Goal: Complete application form: Complete application form

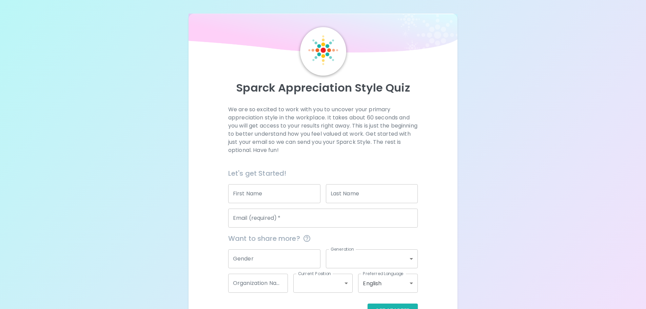
click at [256, 191] on input "First Name" at bounding box center [274, 193] width 92 height 19
type input "[PERSON_NAME]"
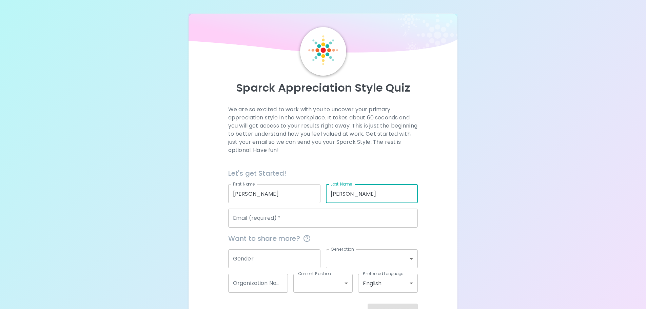
type input "[PERSON_NAME]"
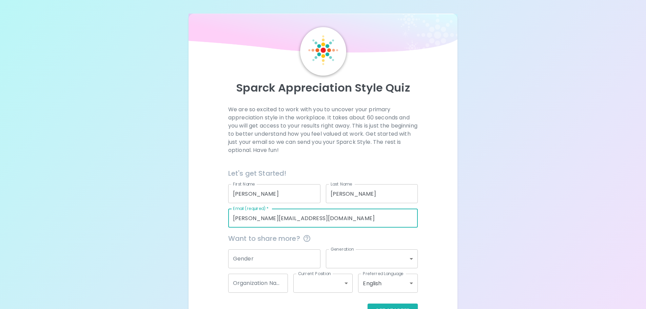
click at [253, 220] on input "[PERSON_NAME][EMAIL_ADDRESS][DOMAIN_NAME]" at bounding box center [323, 218] width 190 height 19
type input "[PERSON_NAME][EMAIL_ADDRESS][PERSON_NAME][DOMAIN_NAME]"
click at [267, 253] on input "Gender" at bounding box center [274, 258] width 92 height 19
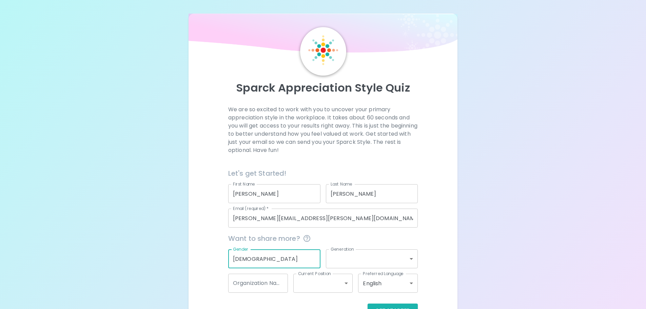
type input "[DEMOGRAPHIC_DATA]"
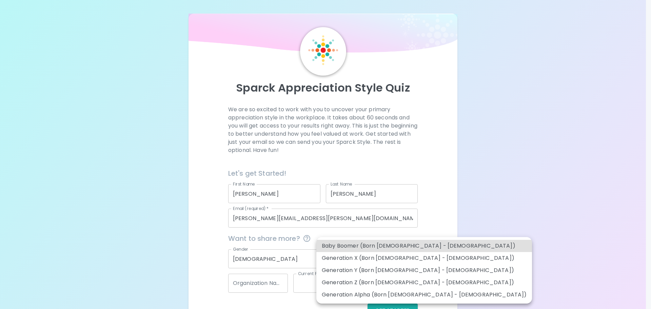
click at [361, 257] on body "Sparck Appreciation Style Quiz We are so excited to work with you to uncover yo…" at bounding box center [325, 165] width 651 height 331
click at [365, 283] on li "Generation Z (Born [DEMOGRAPHIC_DATA] - [DEMOGRAPHIC_DATA])" at bounding box center [424, 282] width 216 height 12
type input "generation_z"
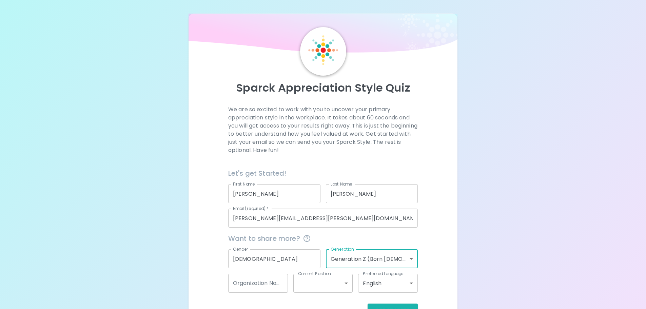
scroll to position [22, 0]
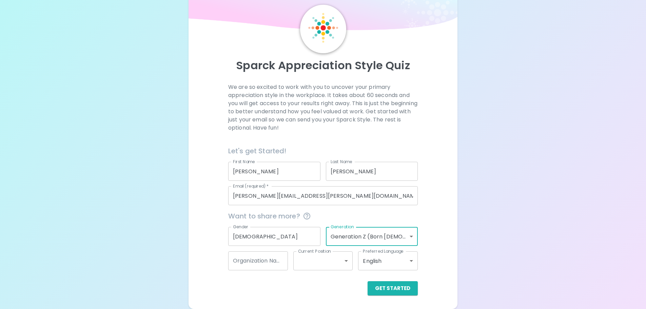
click at [262, 258] on input "Organization Name" at bounding box center [258, 260] width 60 height 19
type input "Singer Wealth"
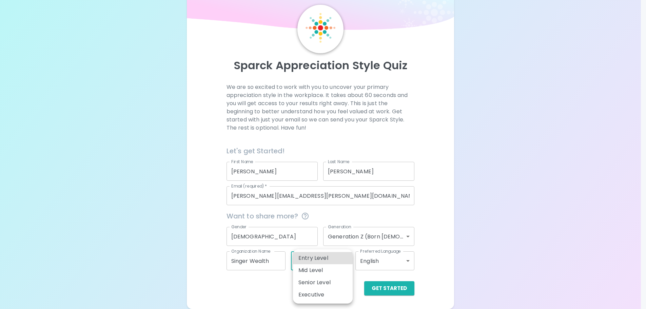
click at [343, 260] on body "Sparck Appreciation Style Quiz We are so excited to work with you to uncover yo…" at bounding box center [323, 143] width 646 height 331
click at [319, 260] on li "Entry Level" at bounding box center [323, 258] width 60 height 12
click at [318, 261] on body "Sparck Appreciation Style Quiz We are so excited to work with you to uncover yo…" at bounding box center [325, 143] width 651 height 331
click at [318, 274] on li "Mid Level" at bounding box center [323, 270] width 60 height 12
type input "mid_level"
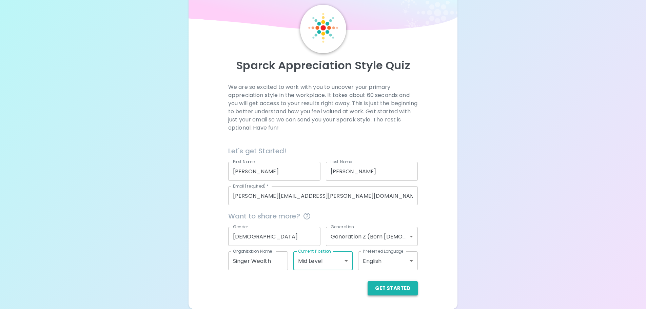
click at [392, 291] on button "Get Started" at bounding box center [393, 288] width 50 height 14
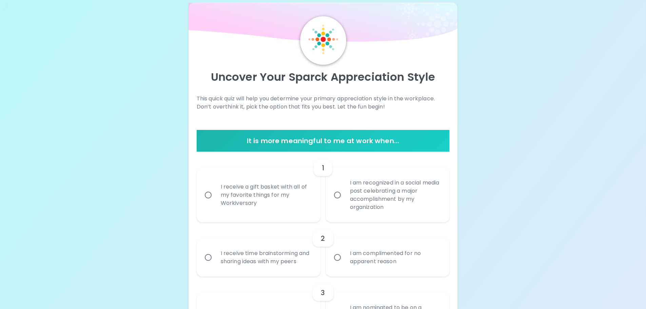
scroll to position [0, 0]
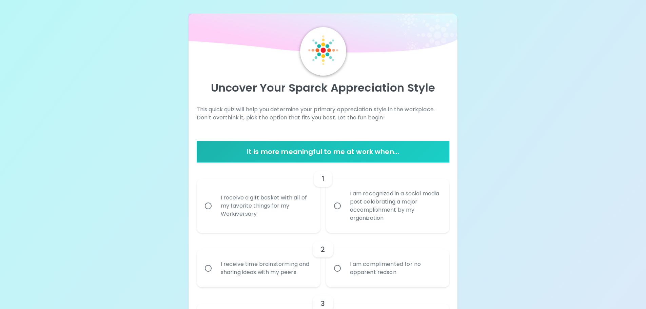
click at [282, 211] on div "I receive a gift basket with all of my favorite things for my Workiversary" at bounding box center [265, 206] width 101 height 41
click at [215, 211] on input "I receive a gift basket with all of my favorite things for my Workiversary" at bounding box center [208, 206] width 14 height 14
radio input "true"
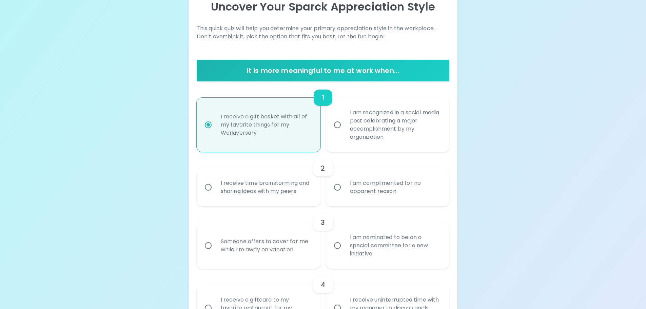
scroll to position [122, 0]
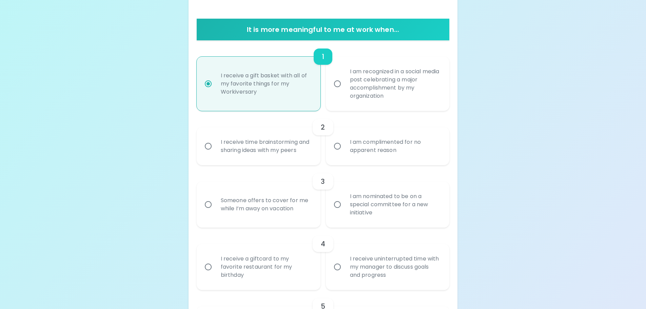
click at [305, 155] on div "I receive time brainstorming and sharing ideas with my peers" at bounding box center [265, 146] width 101 height 33
click at [215, 153] on input "I receive time brainstorming and sharing ideas with my peers" at bounding box center [208, 146] width 14 height 14
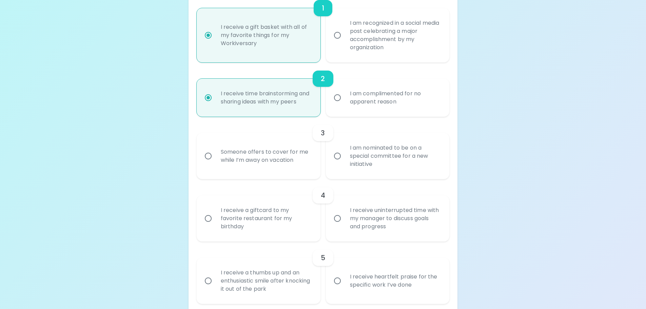
scroll to position [176, 0]
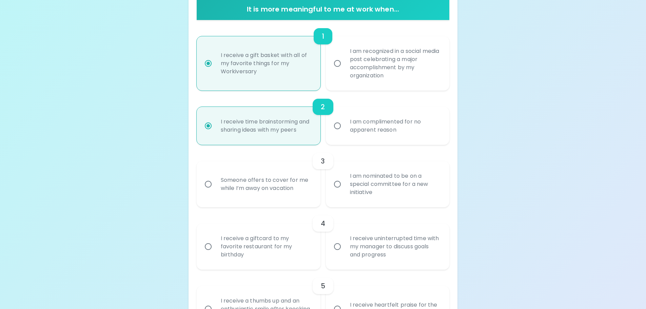
radio input "true"
click at [365, 176] on div "I am nominated to be on a special committee for a new initiative" at bounding box center [395, 184] width 101 height 41
click at [345, 177] on input "I am nominated to be on a special committee for a new initiative" at bounding box center [337, 184] width 14 height 14
radio input "false"
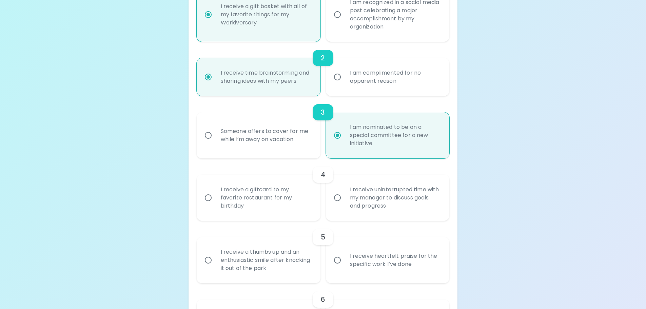
scroll to position [197, 0]
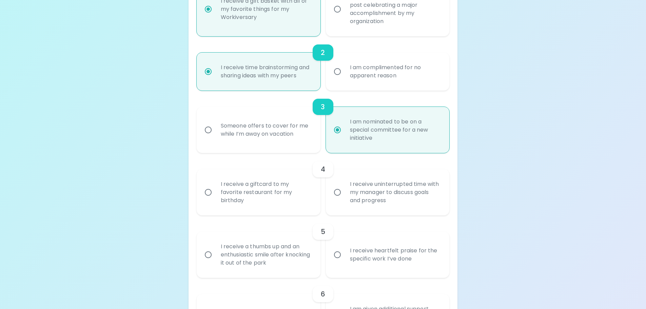
radio input "true"
click at [283, 196] on div "I receive a giftcard to my favorite restaurant for my birthday" at bounding box center [265, 192] width 101 height 41
click at [215, 196] on input "I receive a giftcard to my favorite restaurant for my birthday" at bounding box center [208, 192] width 14 height 14
radio input "false"
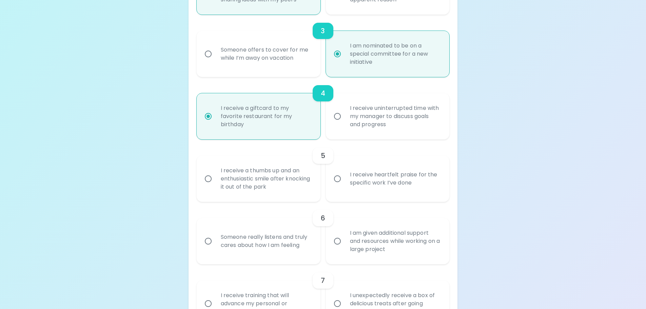
scroll to position [285, 0]
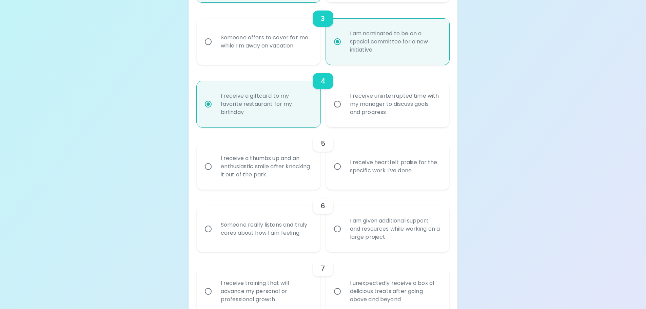
radio input "true"
click at [368, 172] on div "I receive heartfelt praise for the specific work I’ve done" at bounding box center [395, 166] width 101 height 33
click at [345, 172] on input "I receive heartfelt praise for the specific work I’ve done" at bounding box center [337, 166] width 14 height 14
radio input "false"
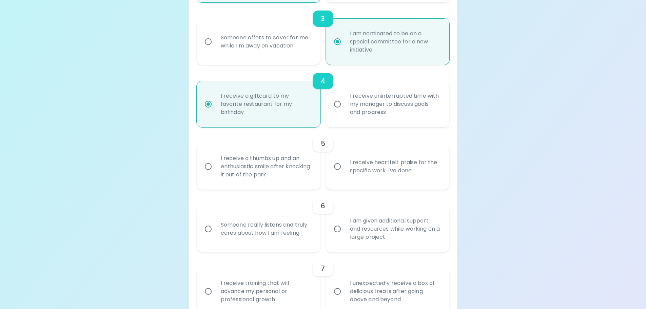
radio input "false"
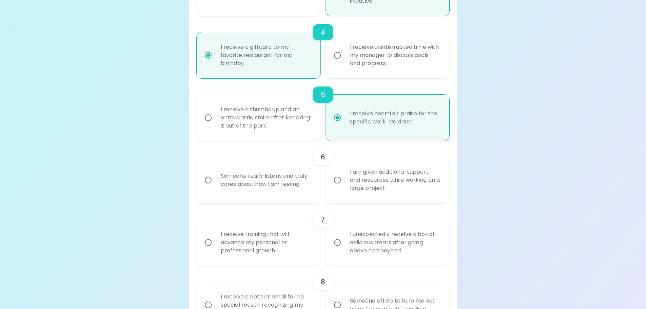
scroll to position [339, 0]
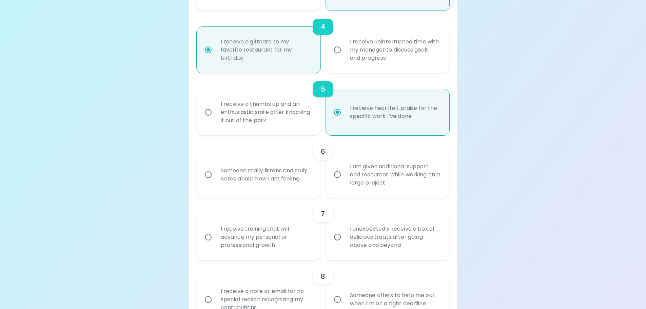
radio input "true"
click at [360, 184] on div "I am given additional support and resources while working on a large project" at bounding box center [395, 174] width 101 height 41
click at [345, 182] on input "I am given additional support and resources while working on a large project" at bounding box center [337, 175] width 14 height 14
radio input "false"
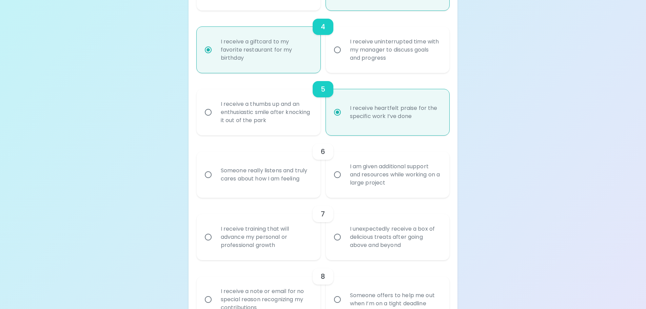
radio input "false"
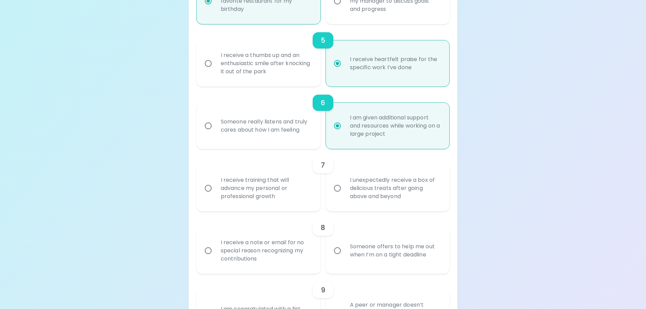
scroll to position [393, 0]
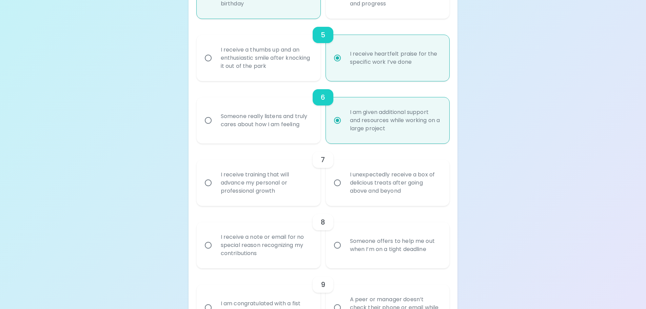
radio input "true"
click at [296, 182] on div "I receive training that will advance my personal or professional growth" at bounding box center [265, 182] width 101 height 41
click at [215, 182] on input "I receive training that will advance my personal or professional growth" at bounding box center [208, 183] width 14 height 14
radio input "false"
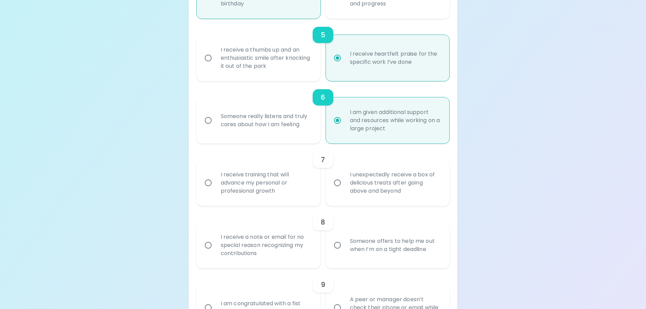
radio input "false"
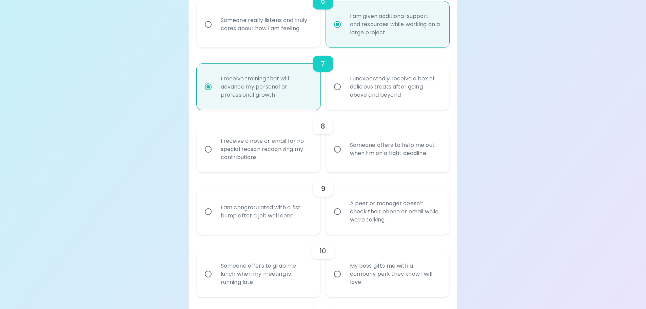
scroll to position [516, 0]
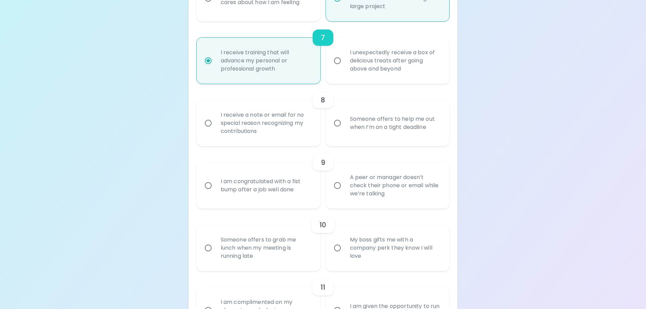
radio input "true"
click at [390, 133] on div "Someone offers to help me out when I’m on a tight deadline" at bounding box center [395, 123] width 101 height 33
click at [345, 130] on input "Someone offers to help me out when I’m on a tight deadline" at bounding box center [337, 123] width 14 height 14
radio input "false"
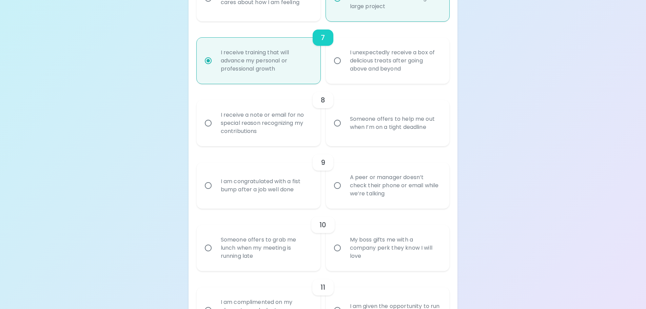
radio input "false"
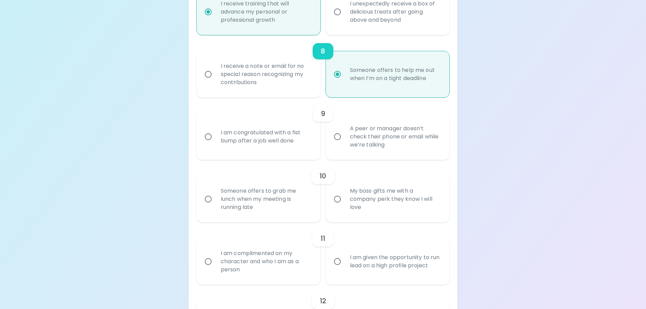
scroll to position [570, 0]
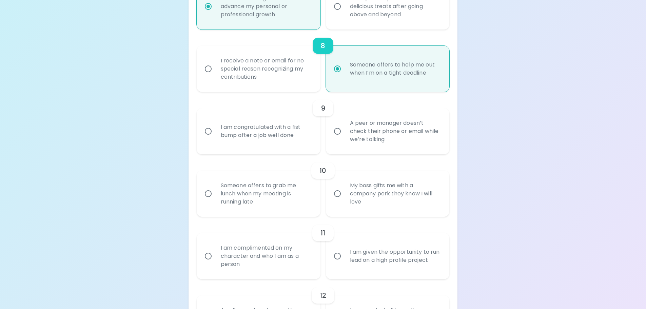
radio input "true"
click at [293, 138] on div "I am congratulated with a fist bump after a job well done" at bounding box center [265, 131] width 101 height 33
click at [215, 138] on input "I am congratulated with a fist bump after a job well done" at bounding box center [208, 131] width 14 height 14
radio input "false"
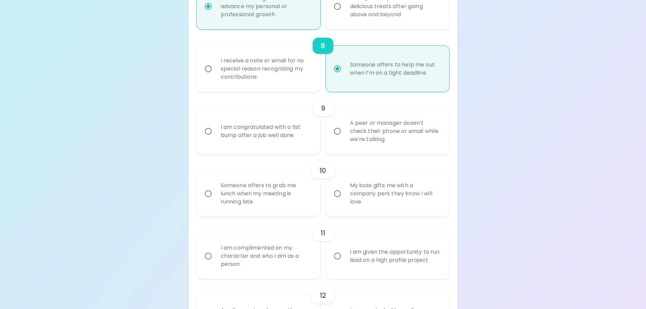
radio input "false"
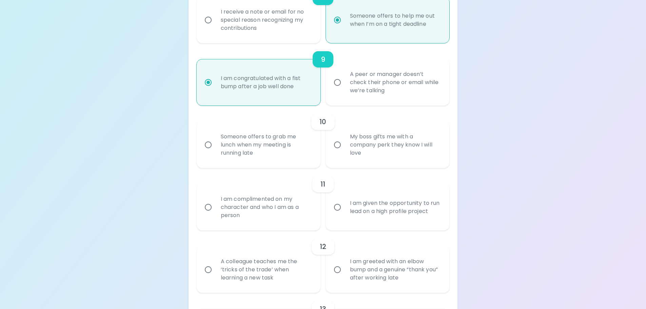
scroll to position [624, 0]
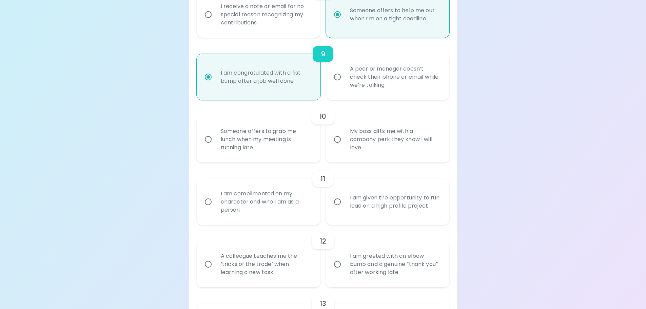
radio input "true"
click at [285, 144] on div "Someone offers to grab me lunch when my meeting is running late" at bounding box center [265, 139] width 101 height 41
click at [215, 144] on input "Someone offers to grab me lunch when my meeting is running late" at bounding box center [208, 139] width 14 height 14
radio input "false"
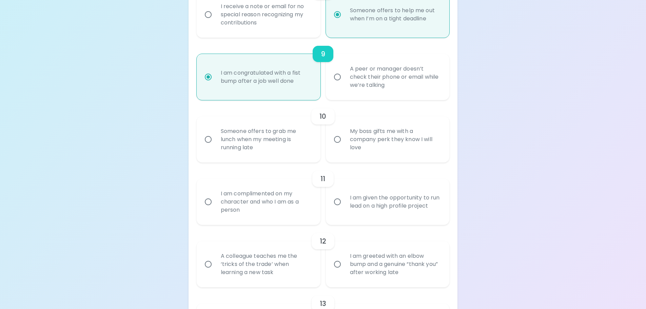
radio input "false"
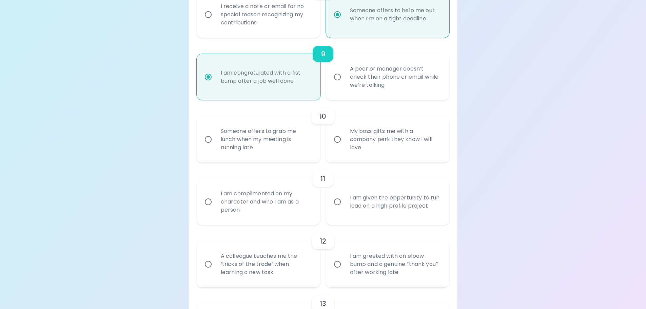
radio input "false"
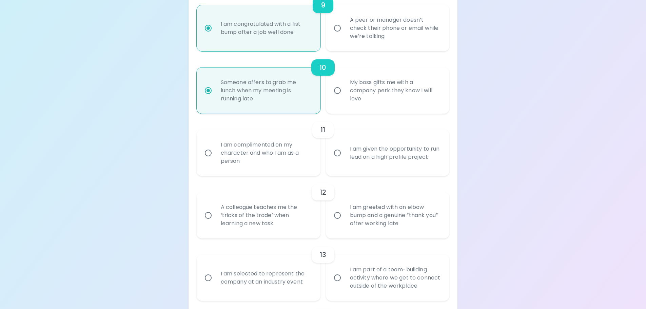
scroll to position [678, 0]
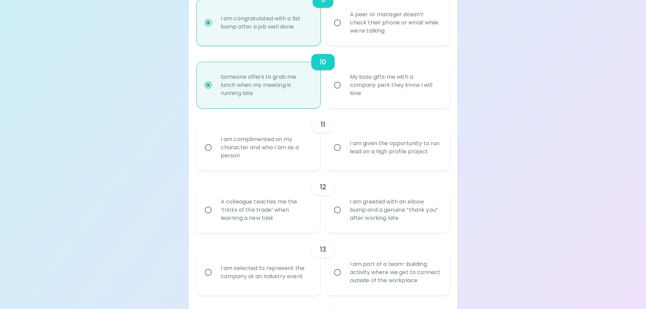
radio input "true"
click at [385, 155] on div "I am given the opportunity to run lead on a high profile project" at bounding box center [395, 147] width 101 height 33
click at [345, 155] on input "I am given the opportunity to run lead on a high profile project" at bounding box center [337, 147] width 14 height 14
radio input "false"
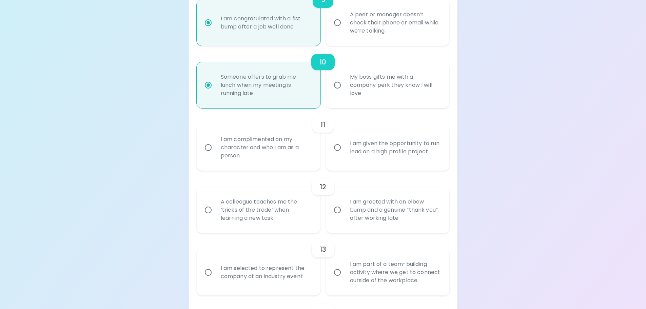
radio input "false"
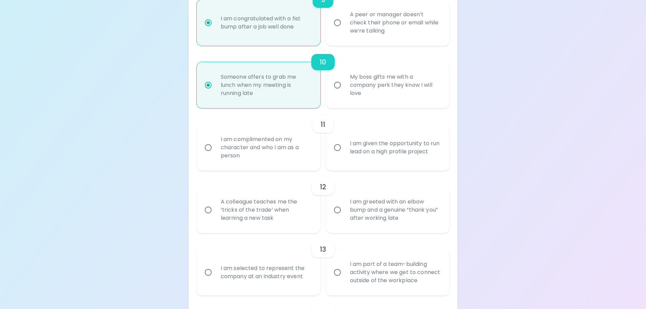
radio input "false"
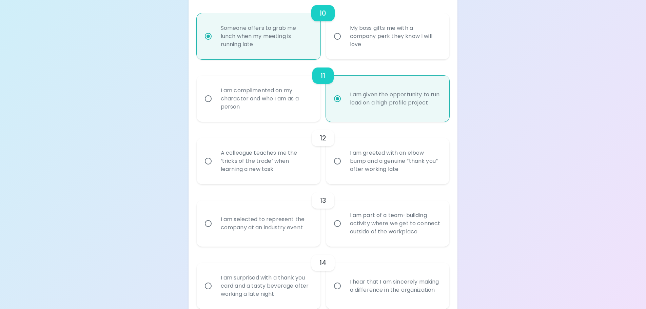
scroll to position [733, 0]
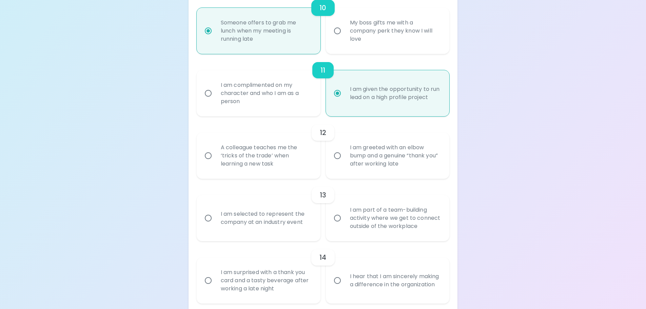
radio input "true"
click at [264, 161] on div "A colleague teaches me the ‘tricks of the trade’ when learning a new task" at bounding box center [265, 155] width 101 height 41
click at [215, 161] on input "A colleague teaches me the ‘tricks of the trade’ when learning a new task" at bounding box center [208, 156] width 14 height 14
radio input "false"
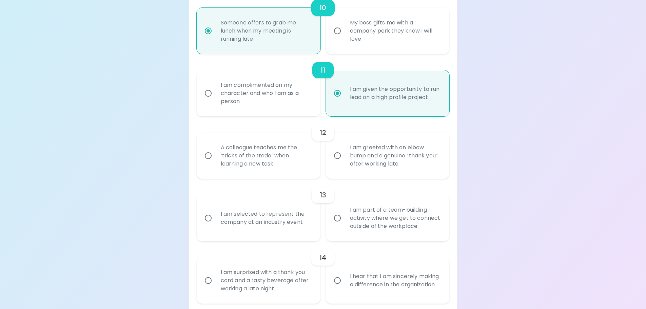
radio input "false"
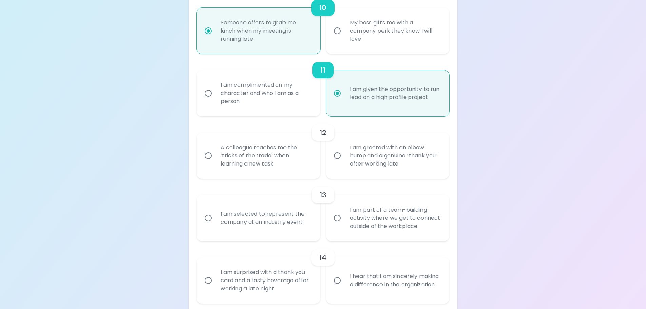
radio input "false"
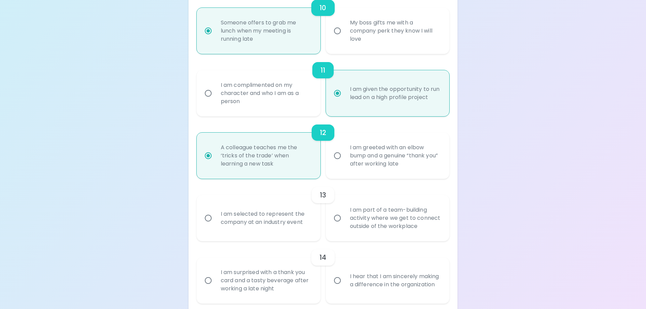
scroll to position [787, 0]
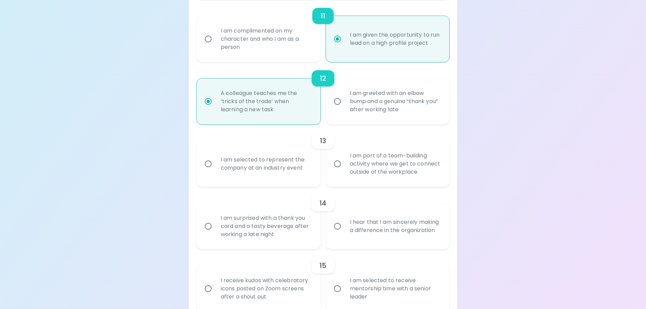
radio input "true"
click at [408, 97] on div "I am greeted with an elbow bump and a genuine “thank you” after working late" at bounding box center [395, 101] width 101 height 41
click at [345, 97] on input "I am greeted with an elbow bump and a genuine “thank you” after working late" at bounding box center [337, 101] width 14 height 14
radio input "false"
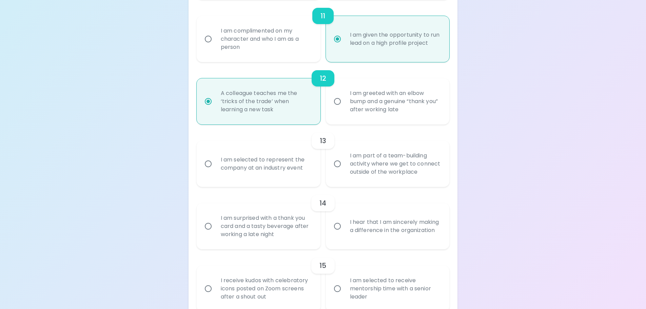
radio input "false"
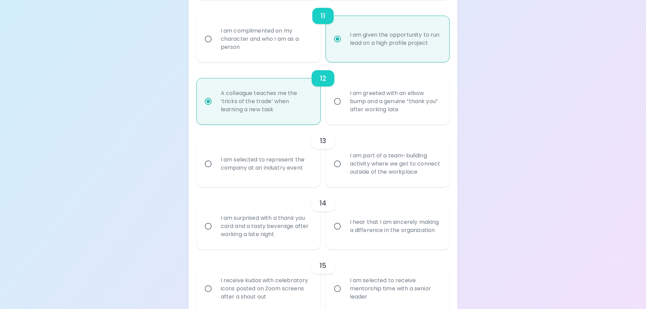
radio input "false"
radio input "true"
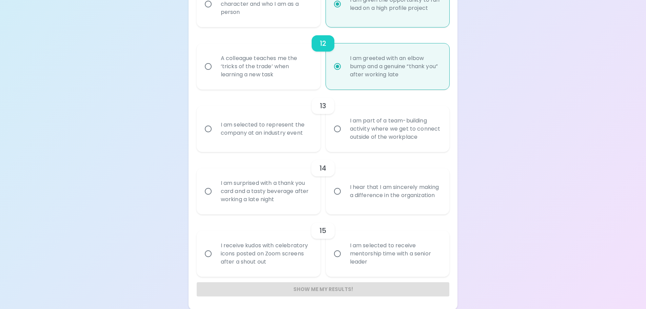
scroll to position [823, 0]
radio input "true"
click at [235, 141] on div "I am selected to represent the company at an industry event" at bounding box center [265, 128] width 101 height 33
click at [215, 135] on input "I am selected to represent the company at an industry event" at bounding box center [208, 128] width 14 height 14
radio input "false"
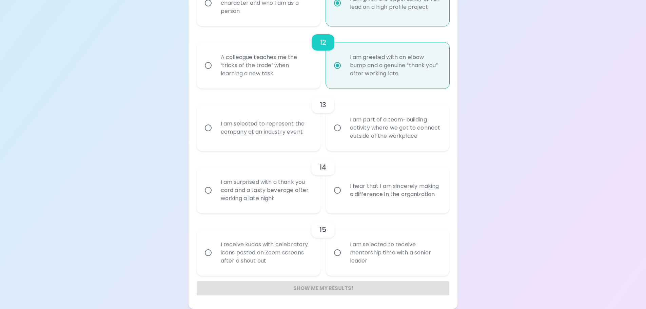
radio input "false"
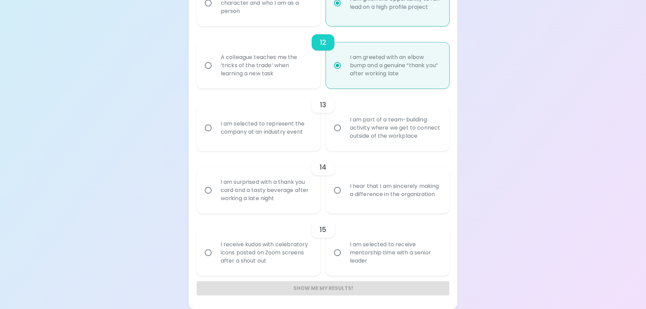
radio input "false"
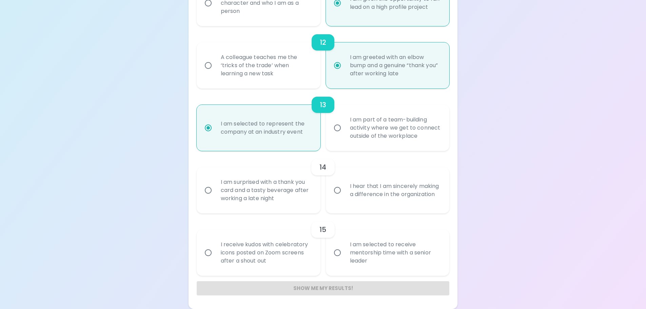
radio input "true"
click at [395, 190] on div "I hear that I am sincerely making a difference in the organization" at bounding box center [395, 190] width 101 height 33
click at [345, 190] on input "I hear that I am sincerely making a difference in the organization" at bounding box center [337, 190] width 14 height 14
radio input "false"
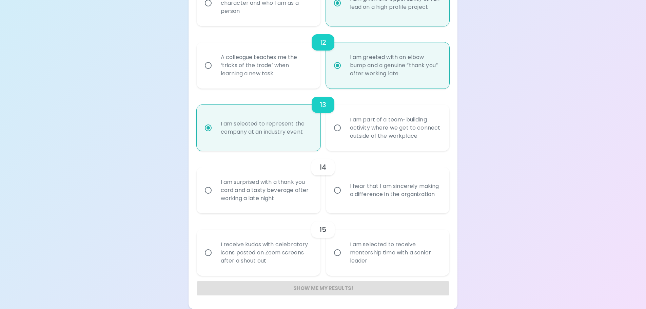
radio input "false"
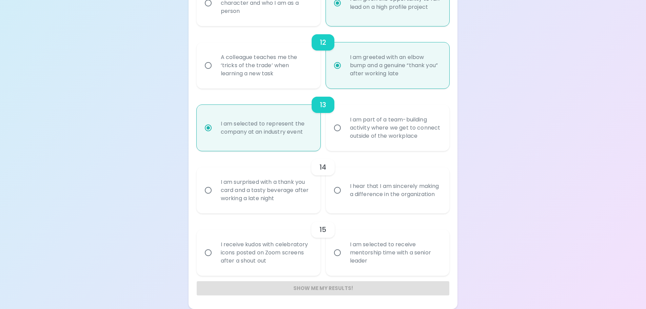
radio input "false"
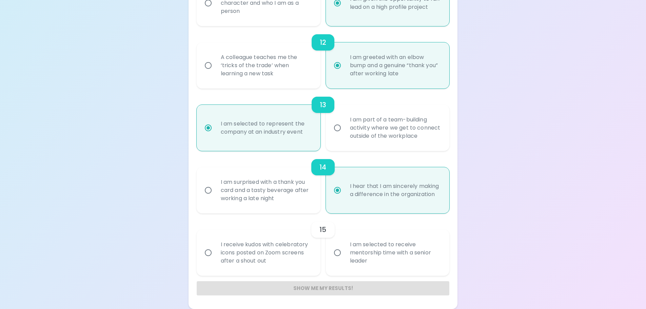
radio input "true"
click at [362, 252] on div "I am selected to receive mentorship time with a senior leader" at bounding box center [395, 252] width 101 height 41
click at [345, 252] on input "I am selected to receive mentorship time with a senior leader" at bounding box center [337, 253] width 14 height 14
radio input "false"
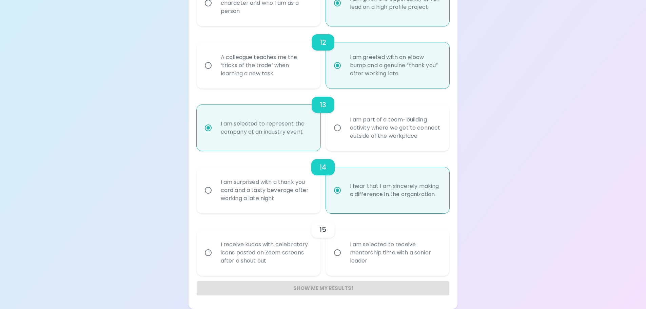
radio input "false"
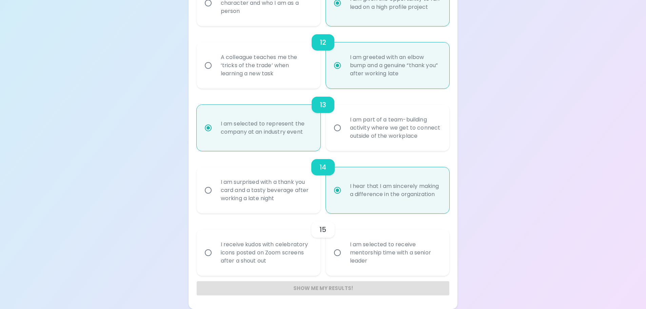
radio input "false"
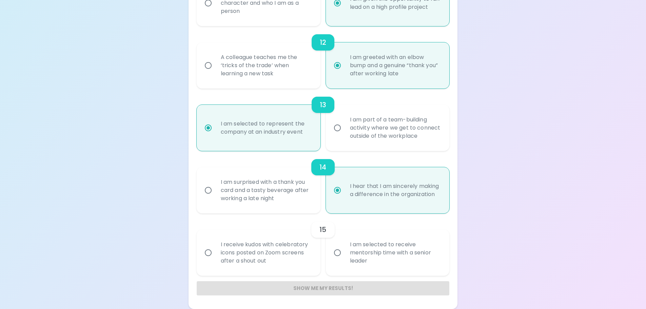
radio input "false"
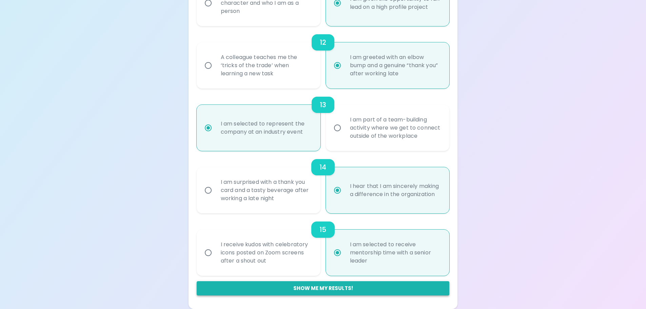
radio input "true"
click at [323, 288] on button "Show me my results!" at bounding box center [323, 288] width 253 height 14
radio input "false"
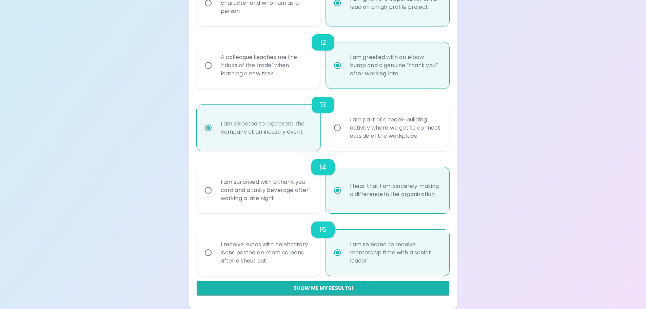
radio input "false"
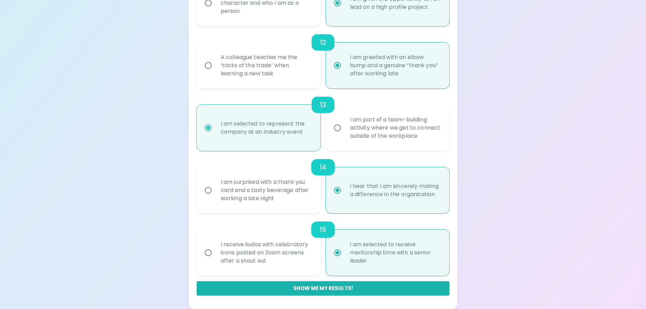
radio input "false"
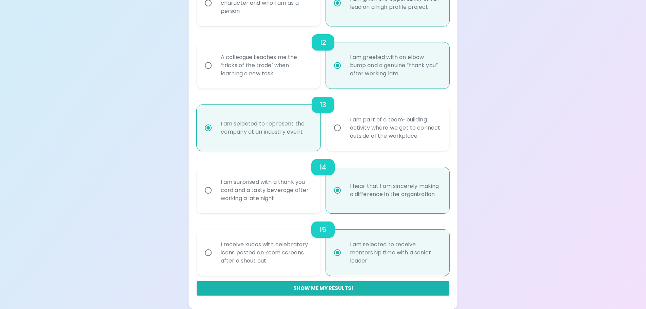
radio input "false"
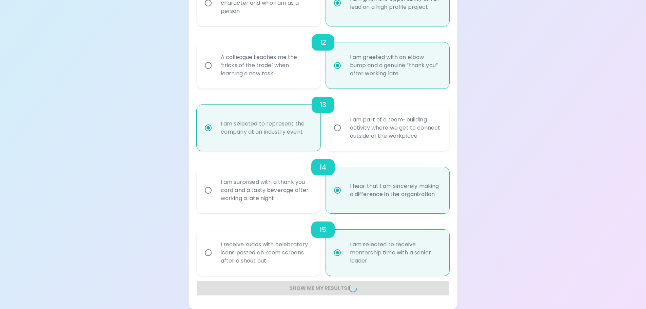
radio input "false"
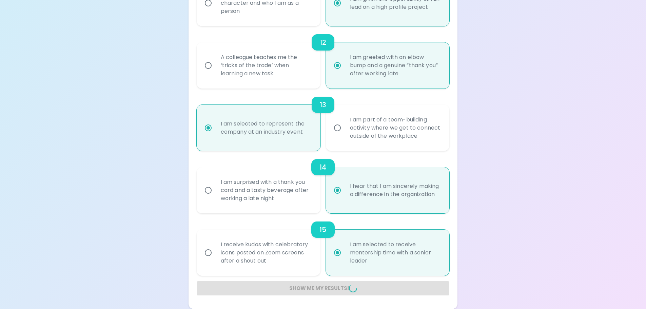
radio input "false"
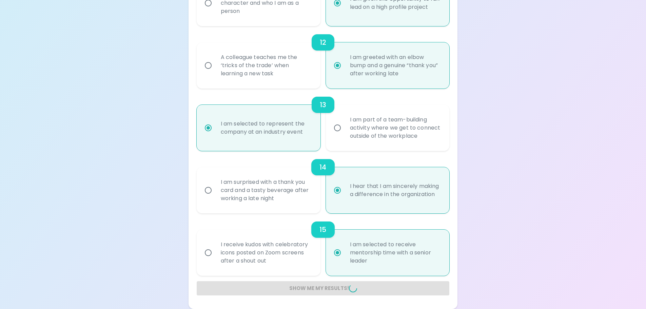
radio input "false"
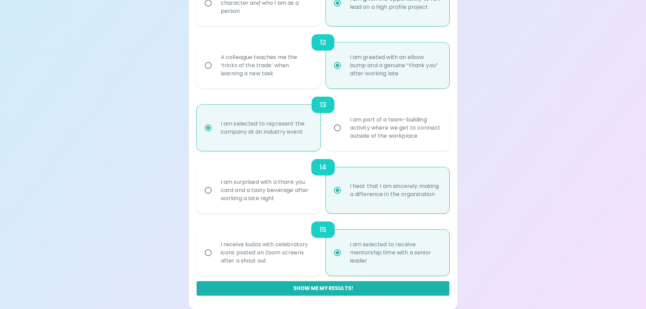
scroll to position [128, 0]
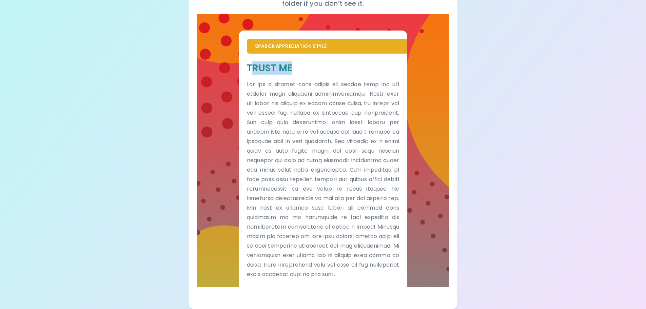
drag, startPoint x: 251, startPoint y: 59, endPoint x: 296, endPoint y: 67, distance: 45.4
click at [296, 67] on div "Trust Me" at bounding box center [323, 170] width 152 height 217
click at [286, 80] on p at bounding box center [323, 179] width 152 height 199
drag, startPoint x: 250, startPoint y: 58, endPoint x: 283, endPoint y: 67, distance: 34.5
click at [283, 67] on div "Trust Me" at bounding box center [323, 170] width 152 height 217
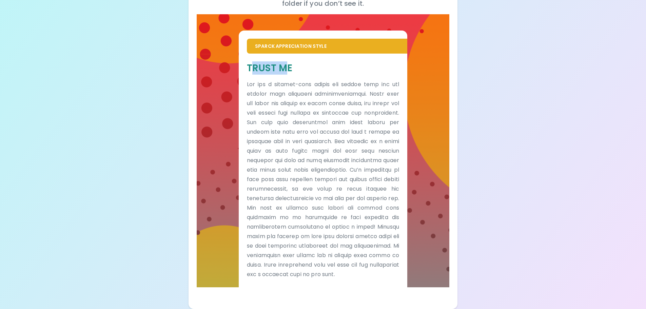
click at [259, 63] on h5 "Trust Me" at bounding box center [323, 68] width 152 height 13
click at [251, 62] on h5 "Trust Me" at bounding box center [323, 68] width 152 height 13
drag, startPoint x: 247, startPoint y: 57, endPoint x: 297, endPoint y: 62, distance: 50.8
click at [297, 62] on h5 "Trust Me" at bounding box center [323, 68] width 152 height 13
copy h5 "Trust Me"
